Goal: Entertainment & Leisure: Consume media (video, audio)

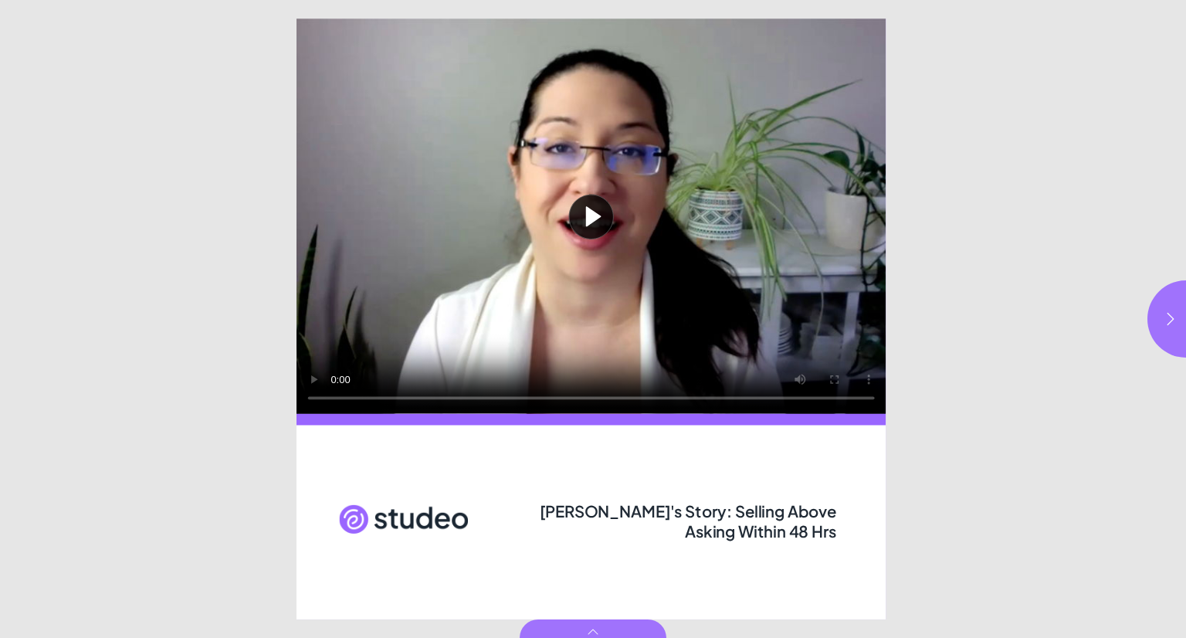
click at [558, 178] on button "Play video" at bounding box center [591, 216] width 589 height 395
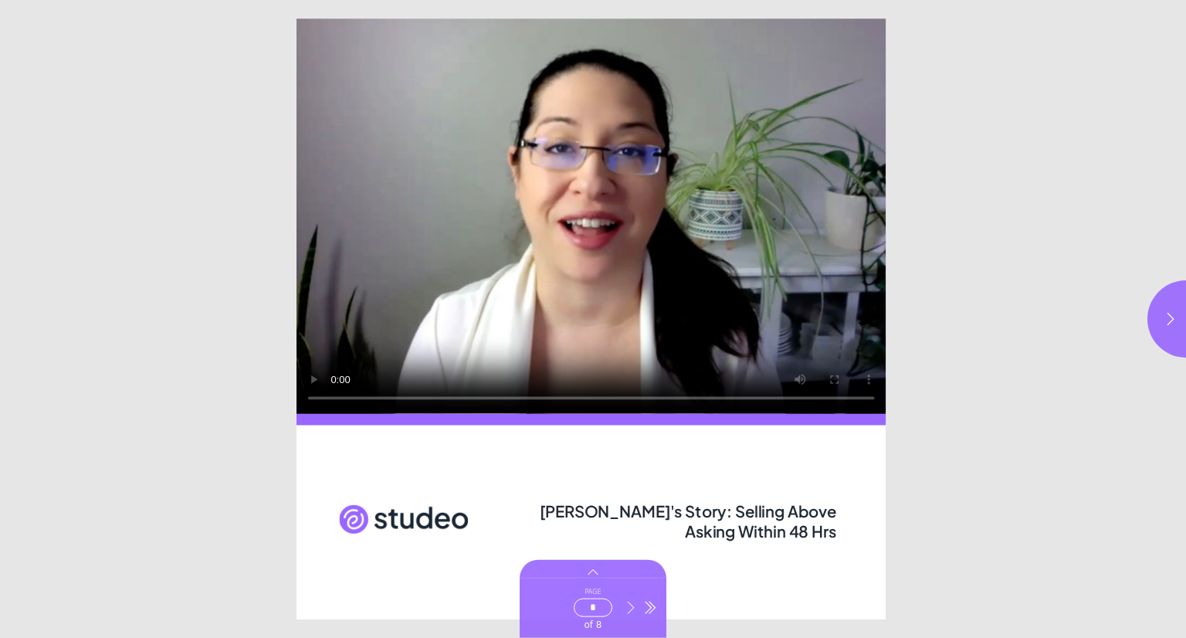
click at [633, 609] on icon "Go to next page" at bounding box center [630, 607] width 15 height 15
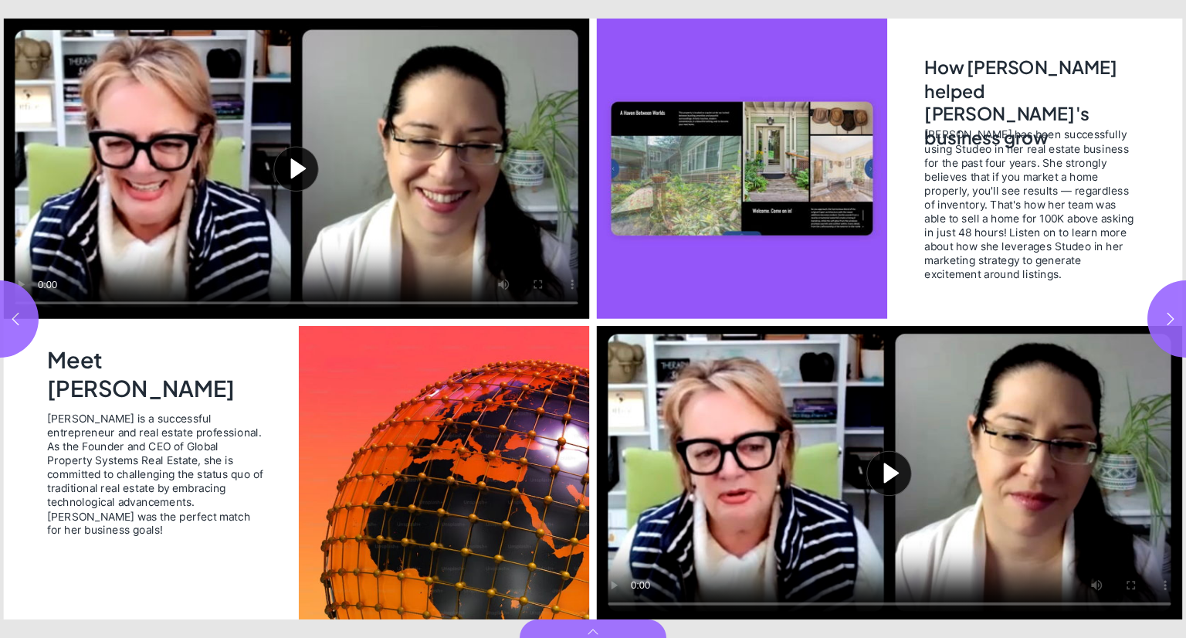
click at [305, 164] on button "Play video" at bounding box center [297, 169] width 586 height 300
click at [881, 461] on button "Play video" at bounding box center [890, 473] width 586 height 294
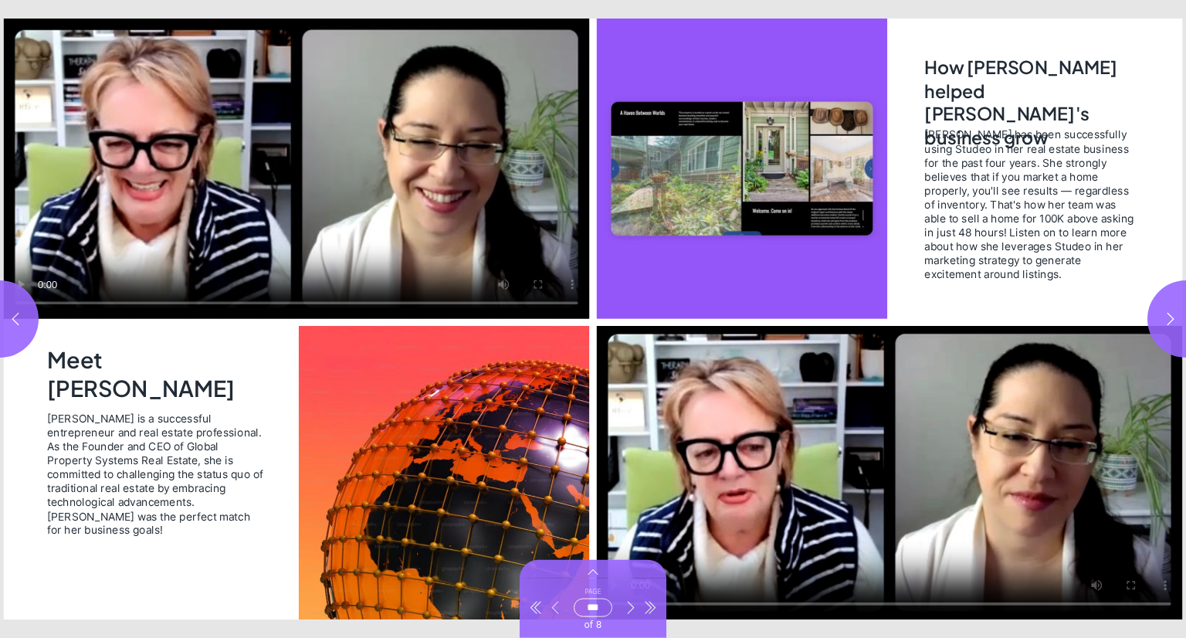
click at [554, 626] on button "Go to previous page" at bounding box center [555, 608] width 19 height 44
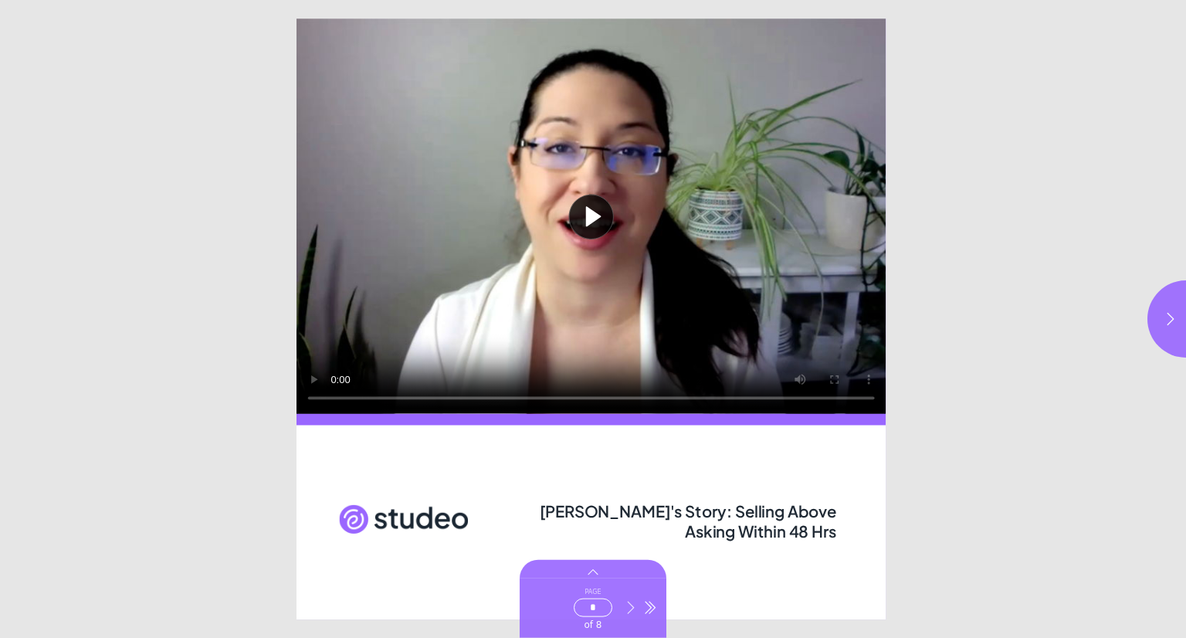
click at [627, 603] on icon "Go to next page" at bounding box center [630, 607] width 15 height 15
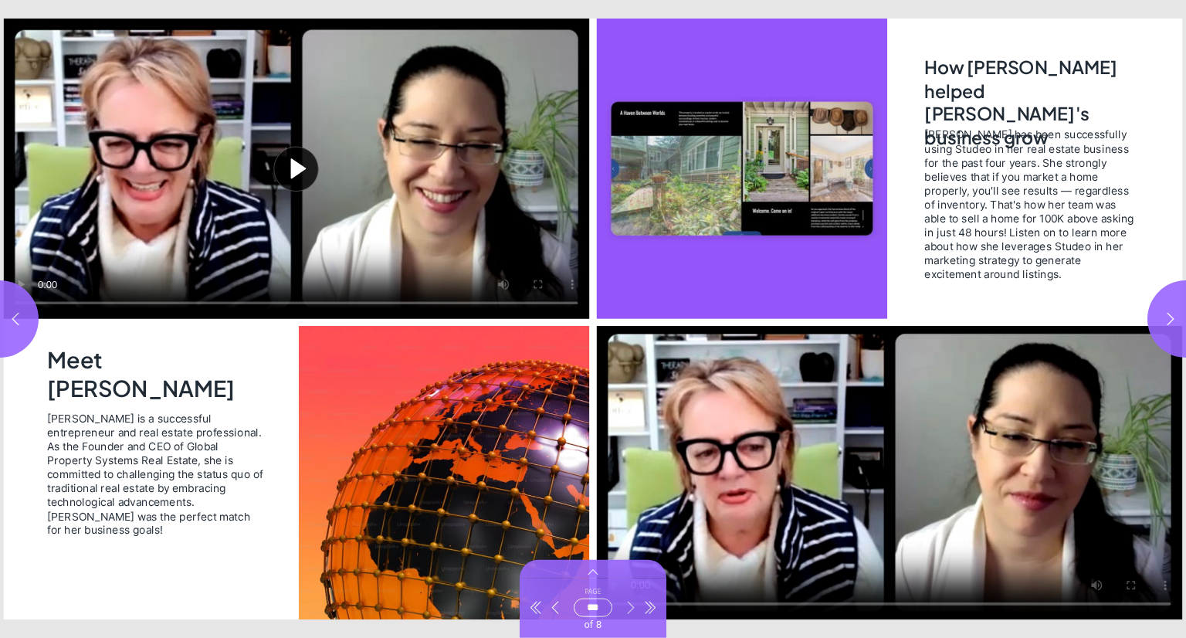
click at [626, 607] on icon "Go to next page" at bounding box center [630, 607] width 15 height 15
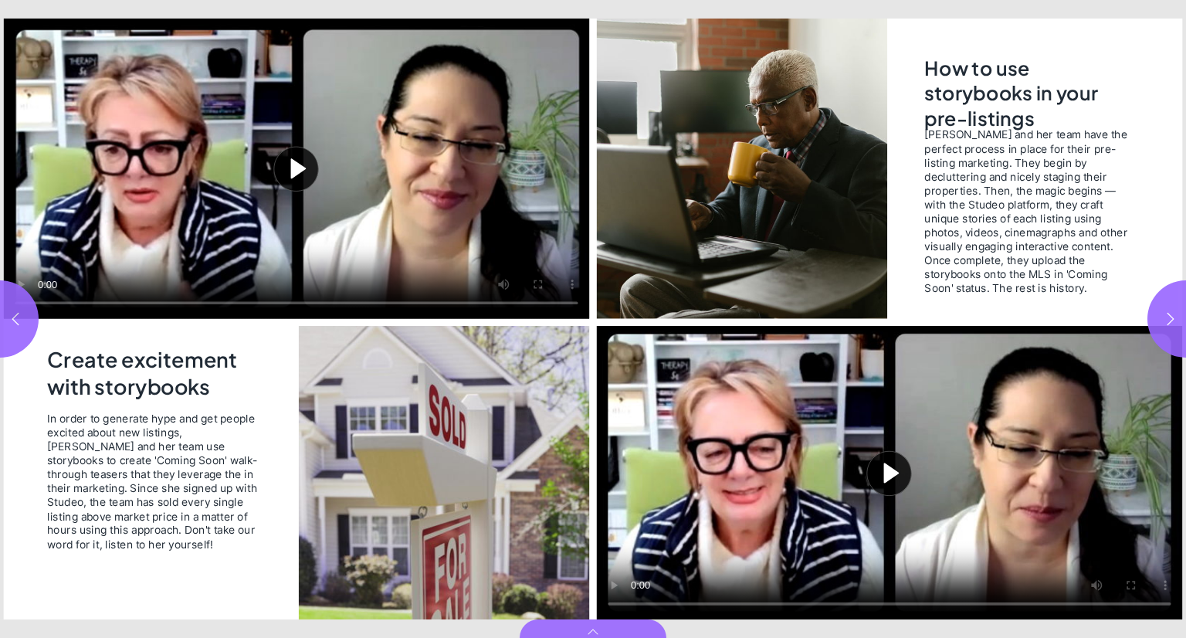
click at [275, 188] on button "Play video" at bounding box center [297, 169] width 586 height 300
click at [879, 470] on button "Play video" at bounding box center [890, 473] width 586 height 294
click at [1162, 314] on button "button" at bounding box center [1186, 318] width 77 height 77
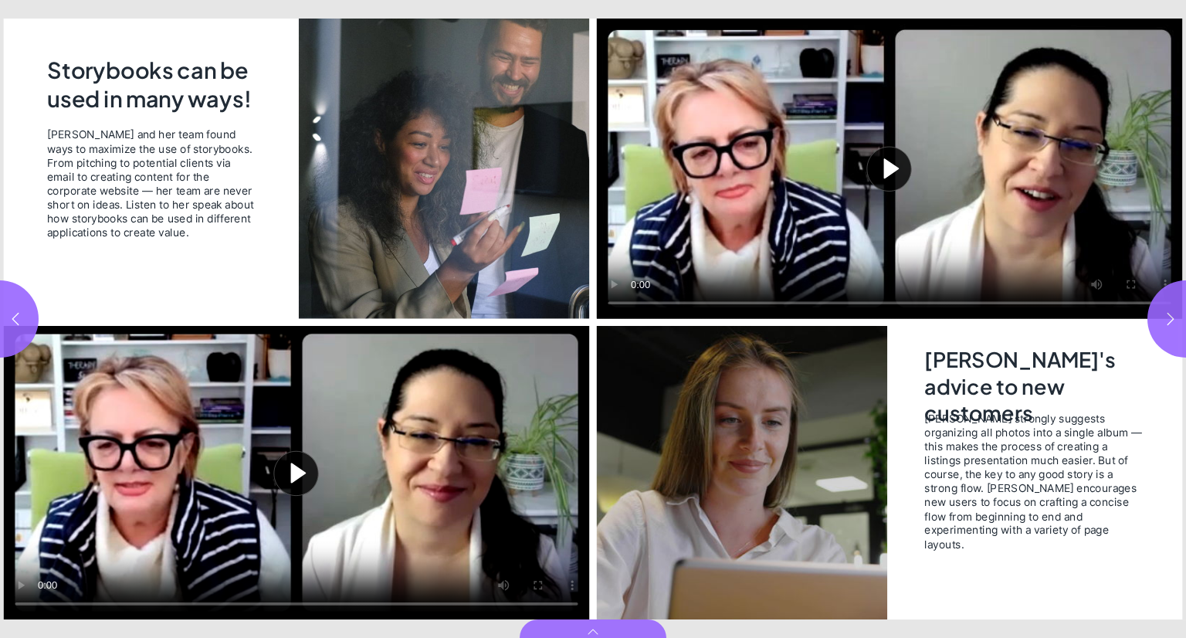
click at [269, 500] on button "Play video" at bounding box center [297, 473] width 586 height 294
click at [888, 169] on button "Play video" at bounding box center [890, 169] width 586 height 300
type input "*"
